Goal: Information Seeking & Learning: Learn about a topic

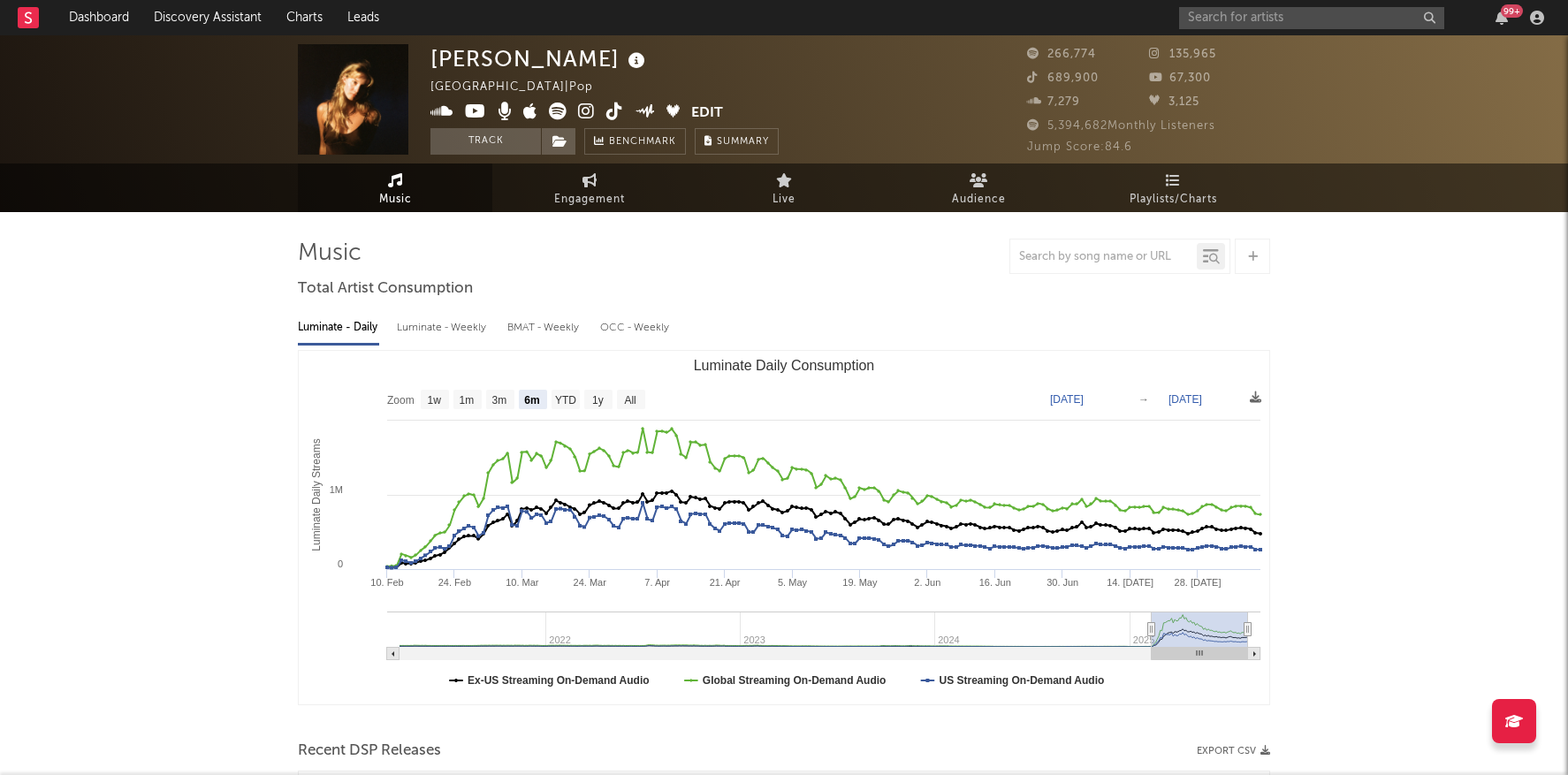
select select "6m"
click at [1282, 34] on div "99 +" at bounding box center [1364, 17] width 371 height 35
click at [1283, 30] on div "99 +" at bounding box center [1364, 17] width 371 height 35
click at [1296, 19] on input "text" at bounding box center [1311, 17] width 265 height 22
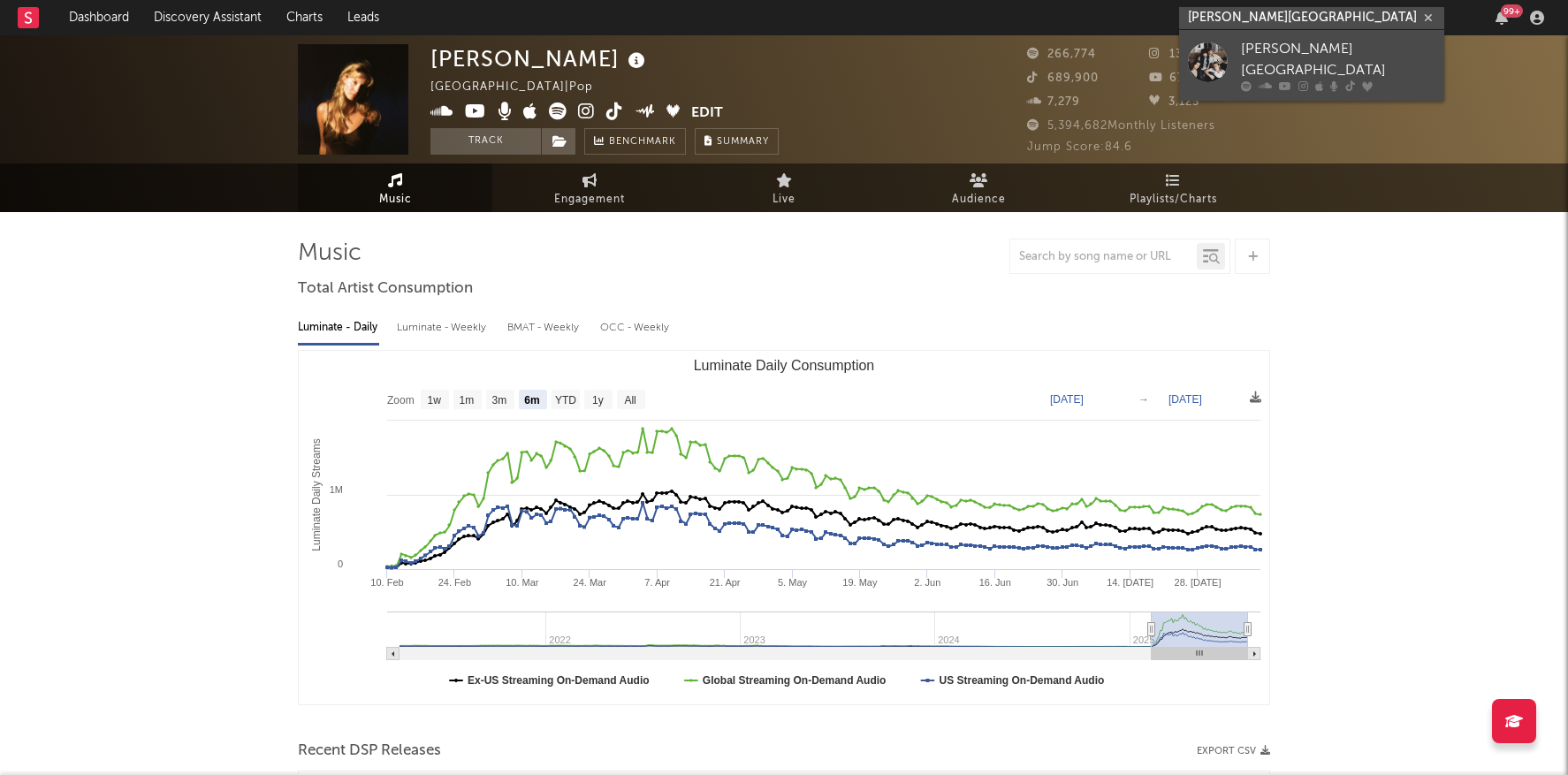
type input "[PERSON_NAME][GEOGRAPHIC_DATA]"
click at [1270, 51] on div "[PERSON_NAME][GEOGRAPHIC_DATA]" at bounding box center [1339, 59] width 194 height 42
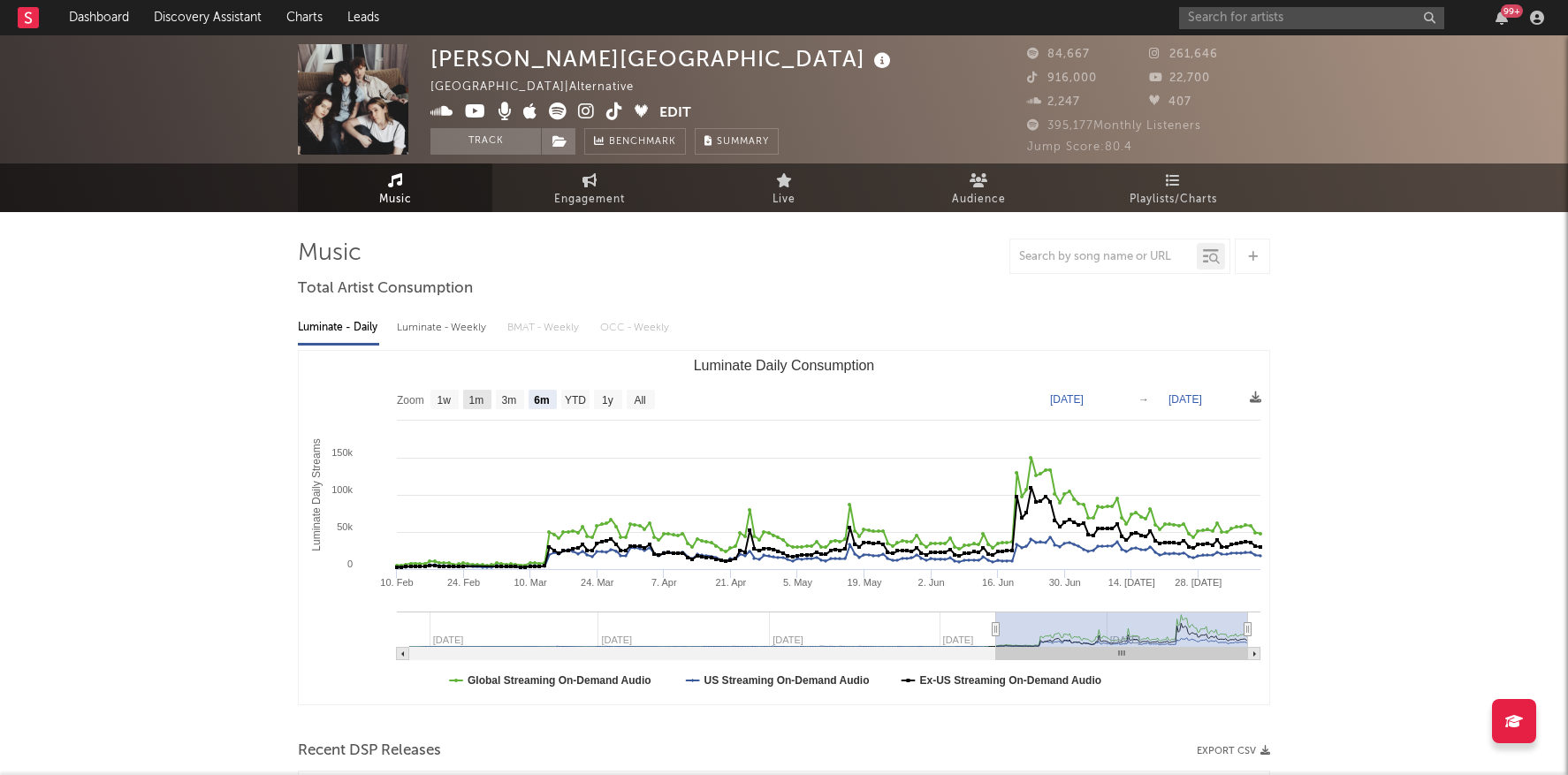
click at [486, 395] on rect "Luminate Daily Consumption" at bounding box center [478, 399] width 28 height 20
select select "1m"
type input "[DATE]"
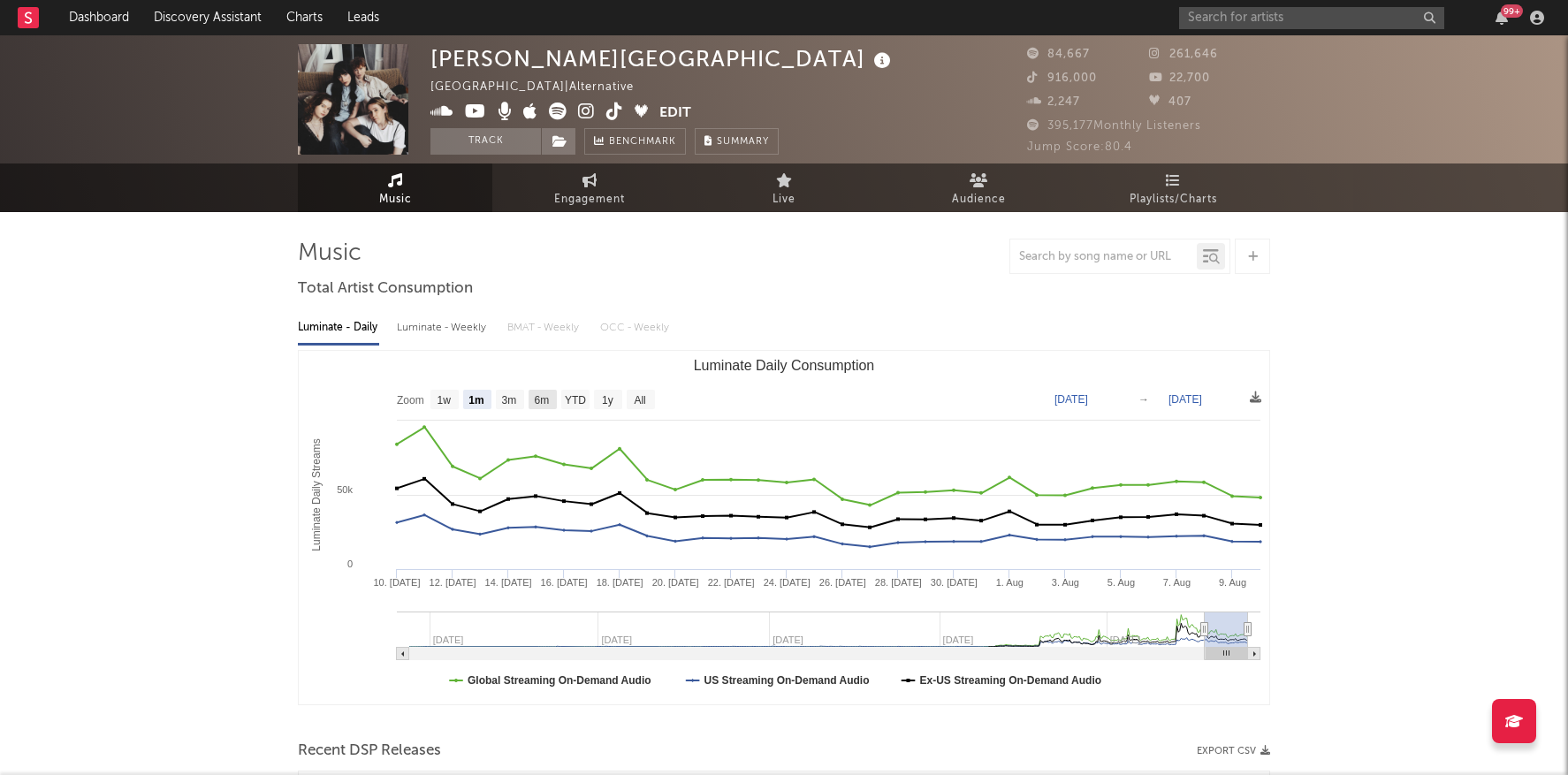
click at [537, 400] on text "6m" at bounding box center [542, 400] width 15 height 12
select select "6m"
type input "[DATE]"
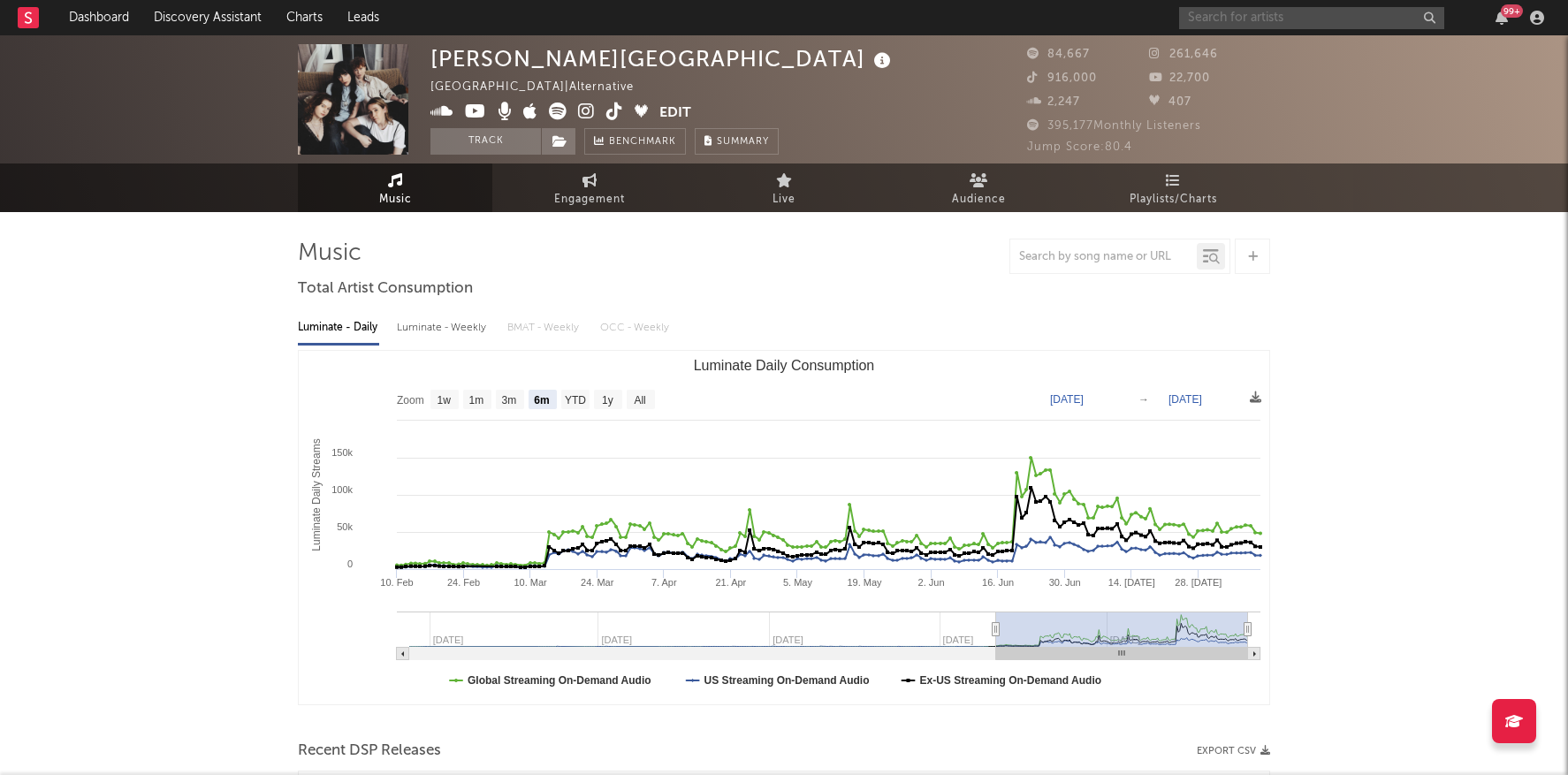
click at [1235, 18] on input "text" at bounding box center [1311, 17] width 265 height 22
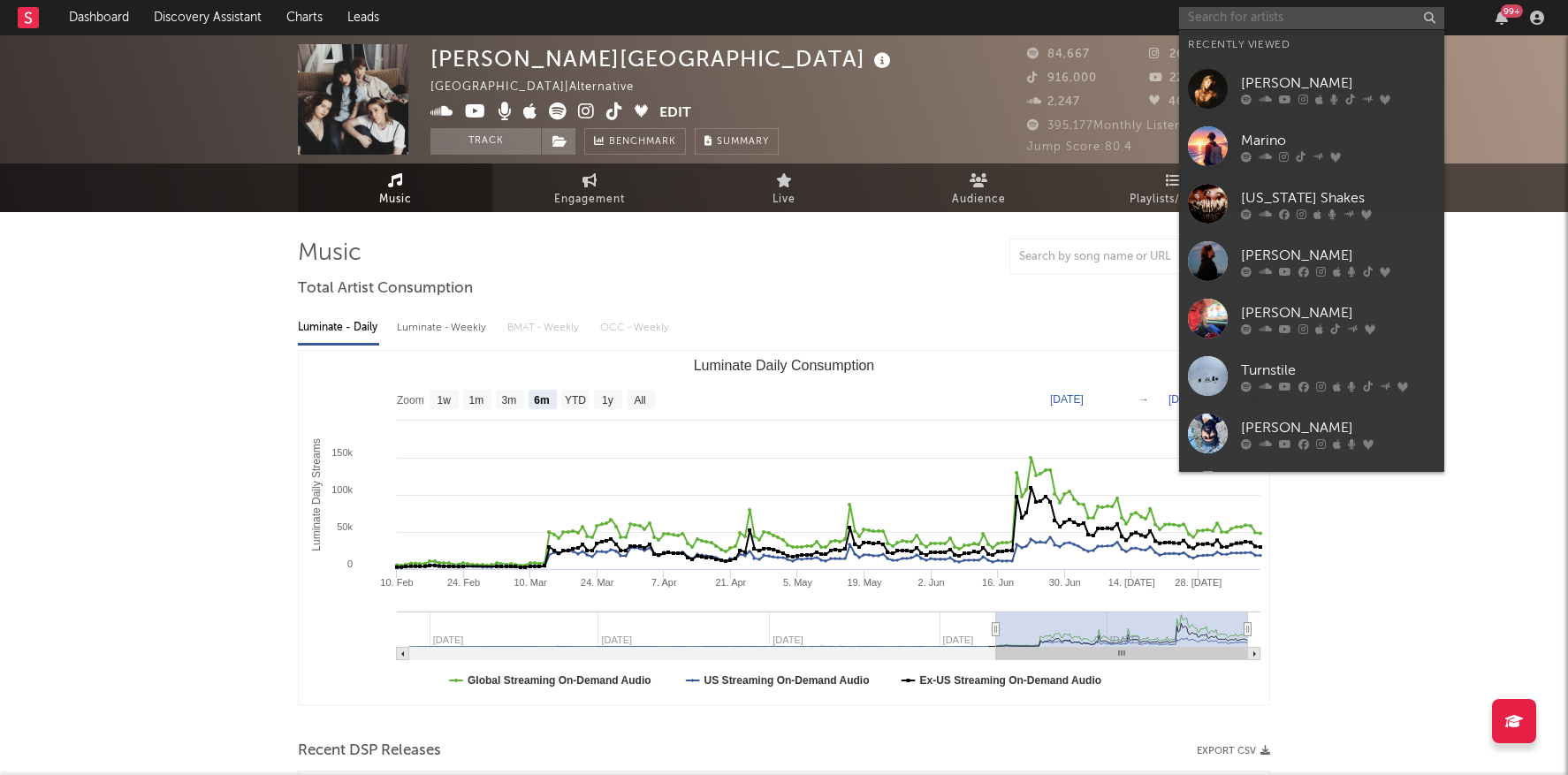
paste input "[PERSON_NAME]"
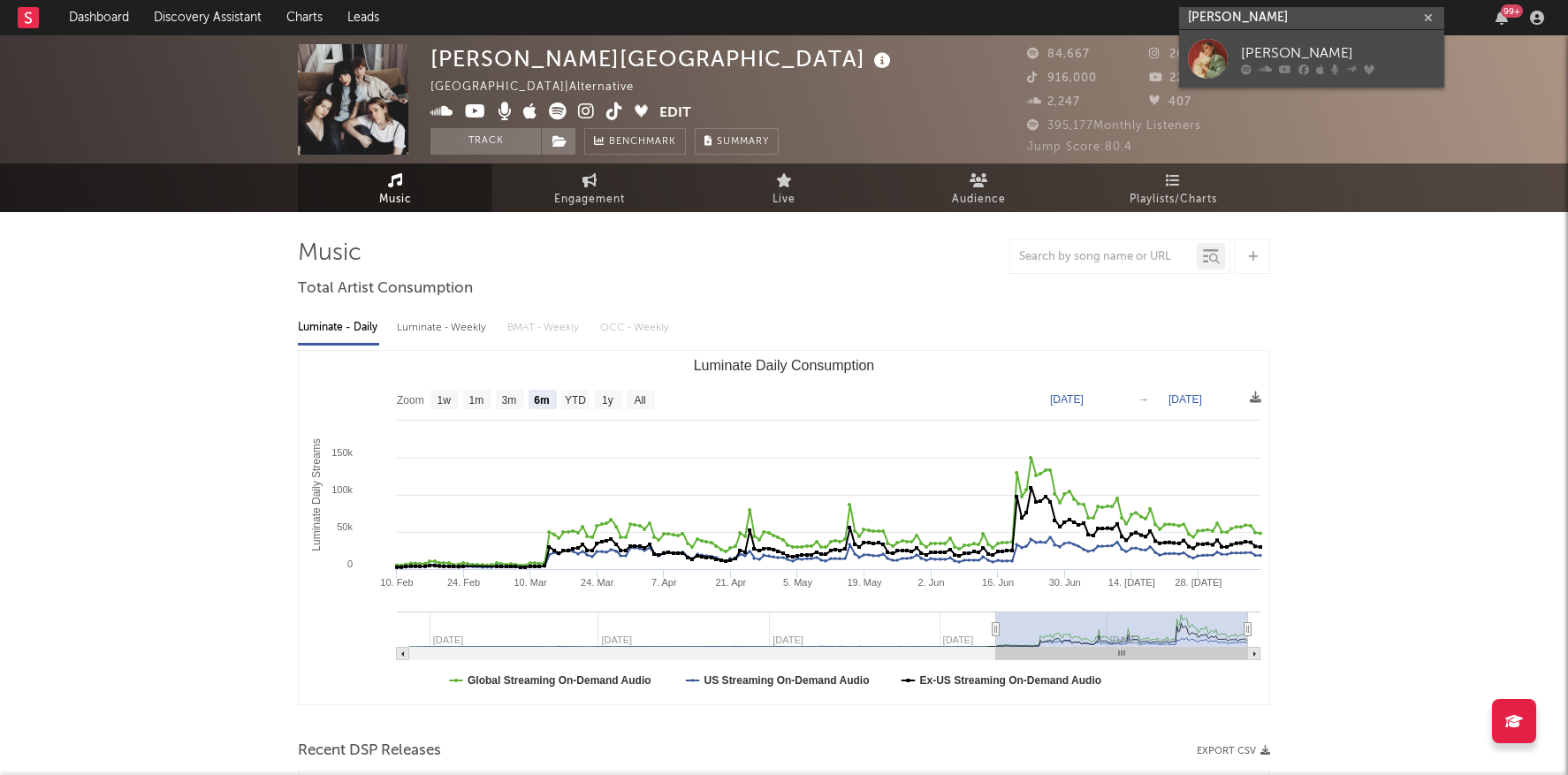
type input "[PERSON_NAME]"
click at [1241, 50] on div "[PERSON_NAME]" at bounding box center [1339, 53] width 194 height 21
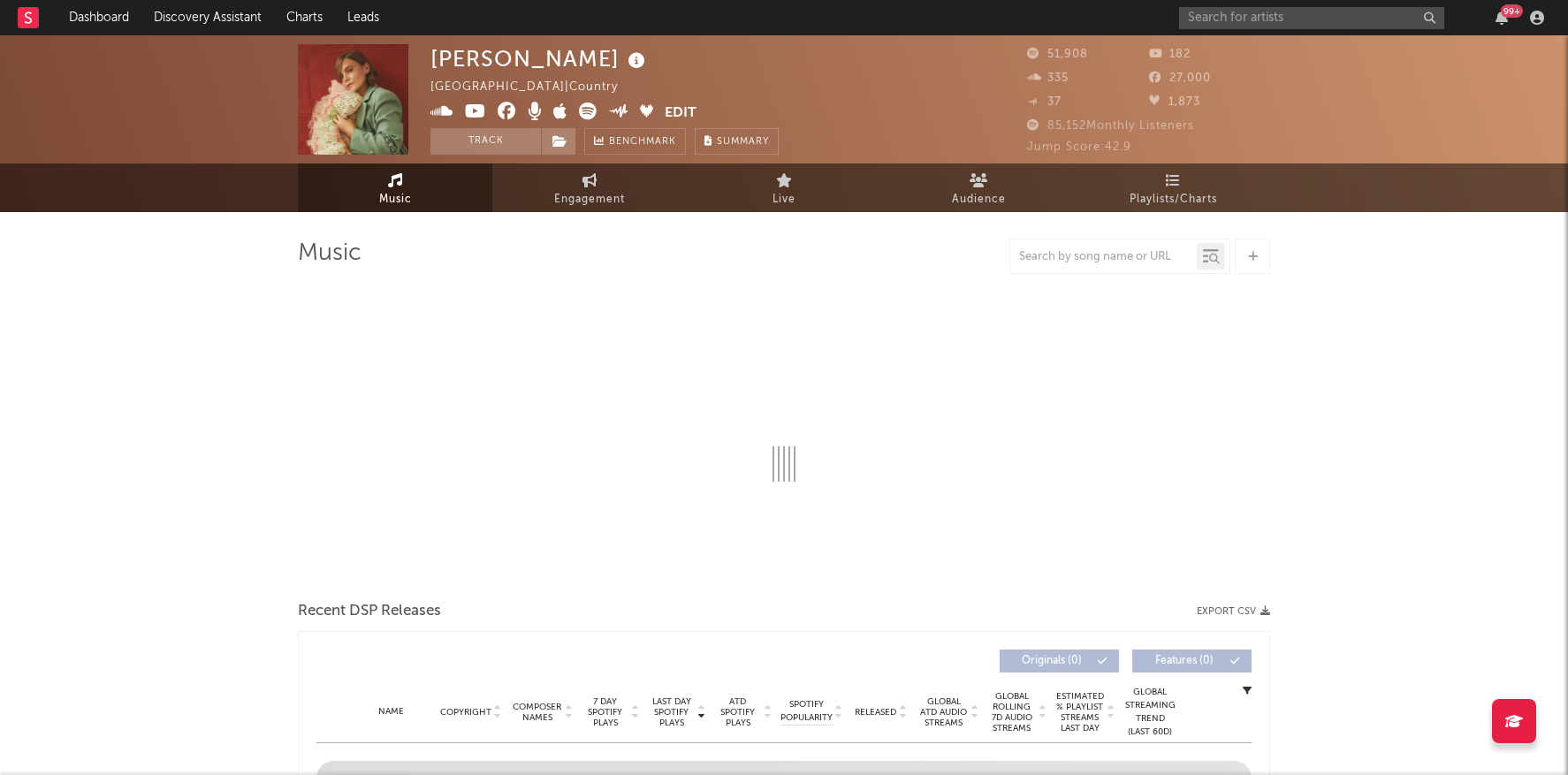
select select "6m"
